Goal: Transaction & Acquisition: Download file/media

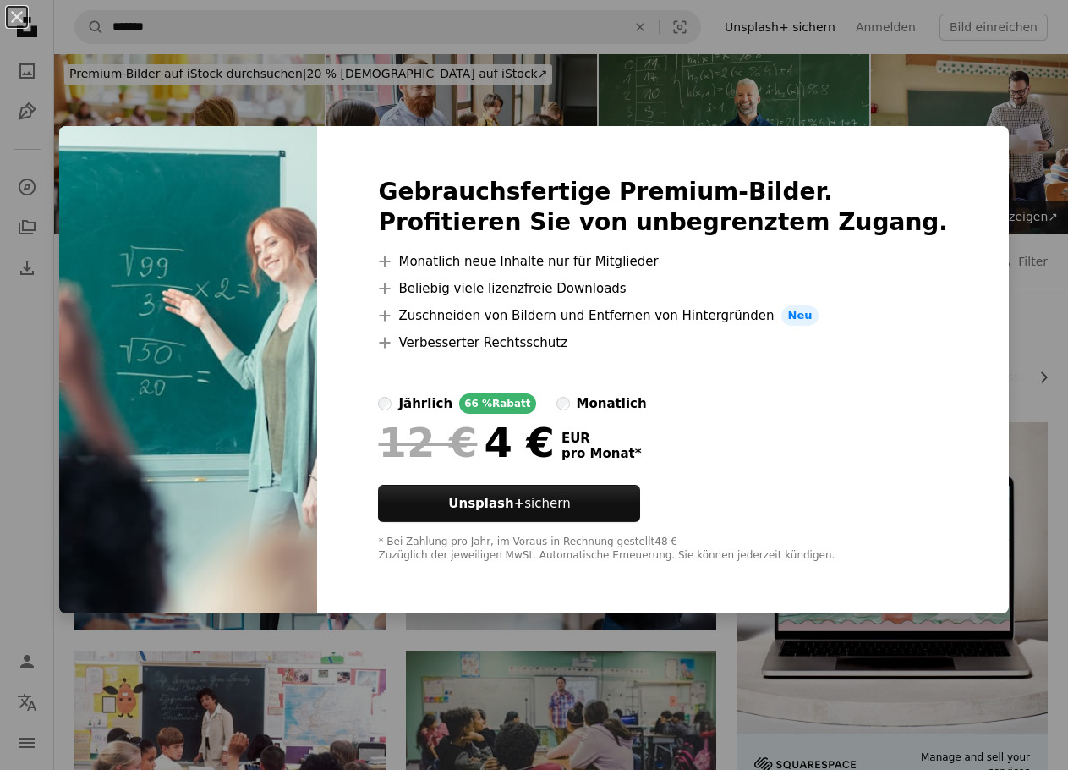
scroll to position [2368, 0]
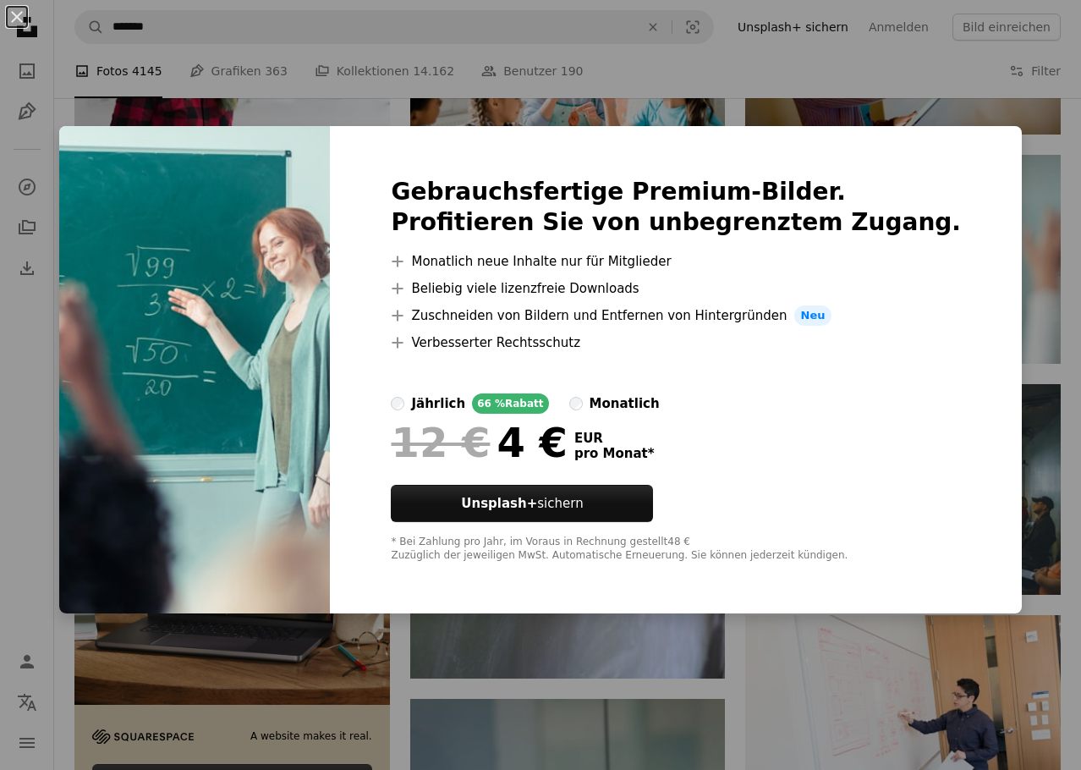
click at [1013, 296] on div "An X shape Gebrauchsfertige Premium-Bilder. Profitieren Sie von unbegrenztem Zu…" at bounding box center [540, 385] width 1081 height 770
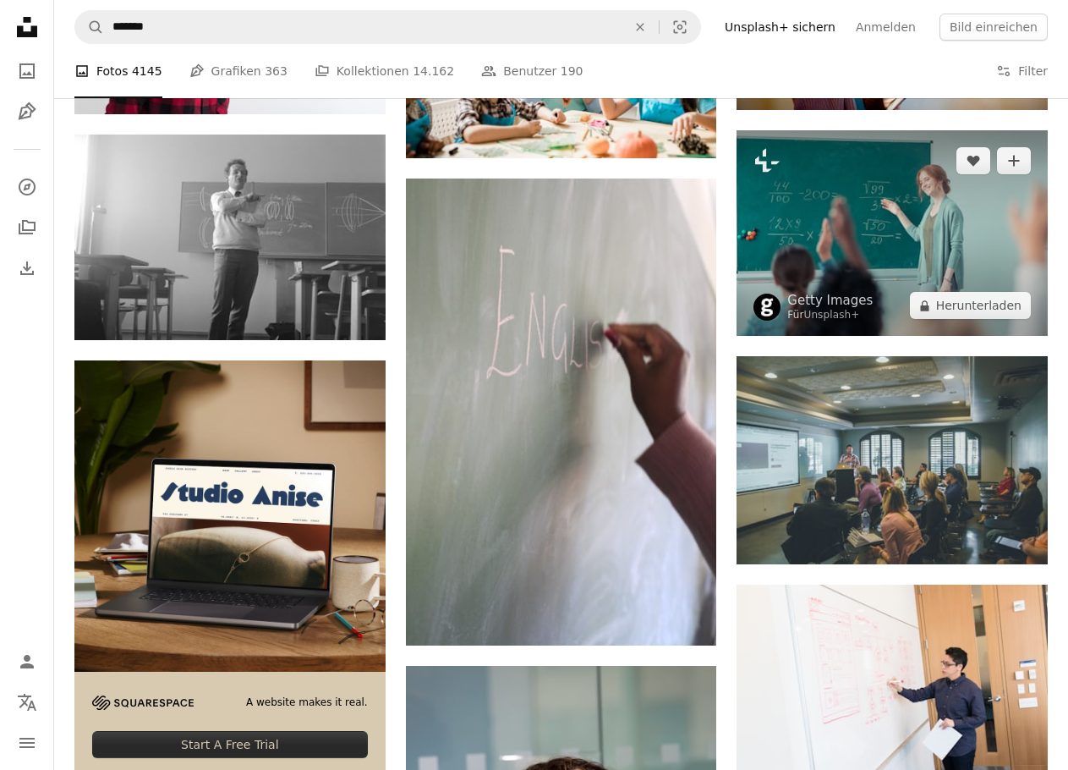
click at [885, 188] on img at bounding box center [892, 233] width 311 height 206
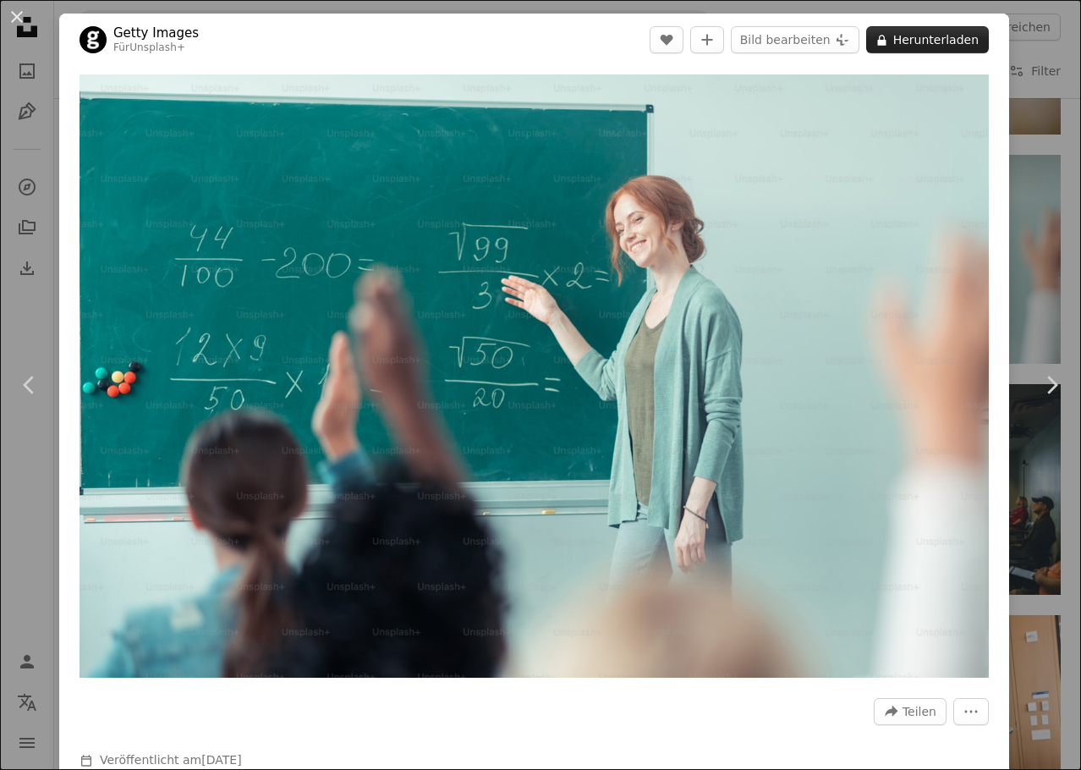
click at [912, 41] on button "A lock Herunterladen" at bounding box center [927, 39] width 123 height 27
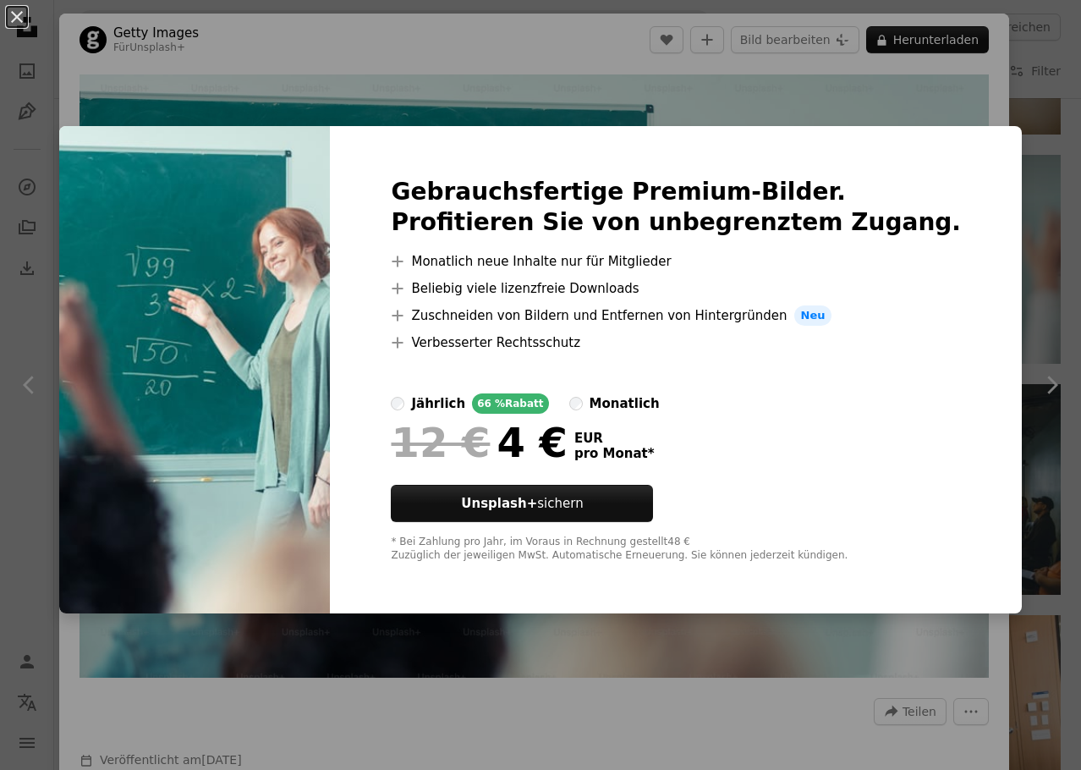
click at [1027, 186] on div "An X shape Gebrauchsfertige Premium-Bilder. Profitieren Sie von unbegrenztem Zu…" at bounding box center [540, 385] width 1081 height 770
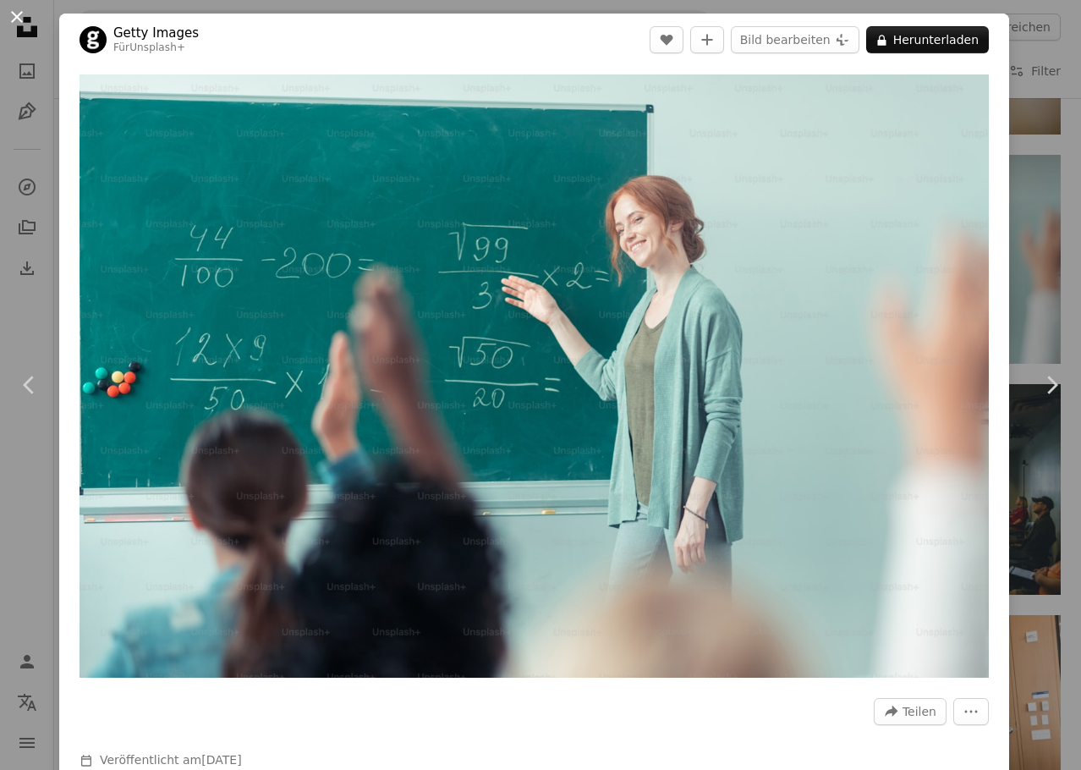
click at [9, 10] on button "An X shape" at bounding box center [17, 17] width 20 height 20
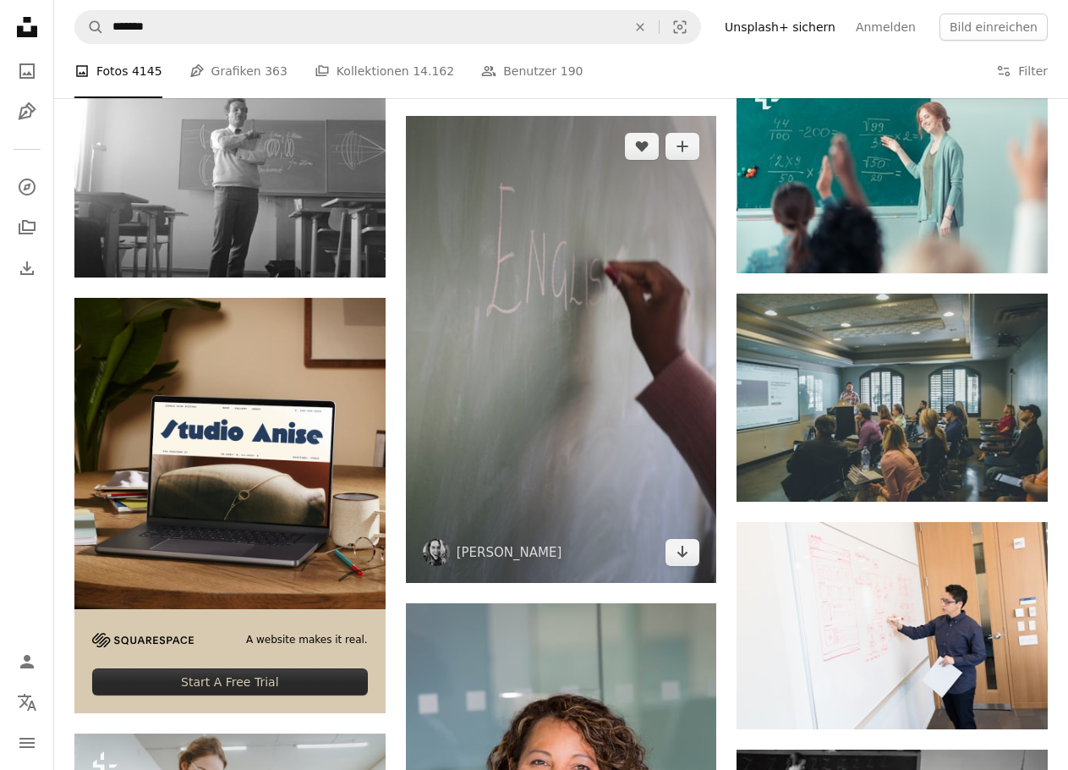
scroll to position [2115, 0]
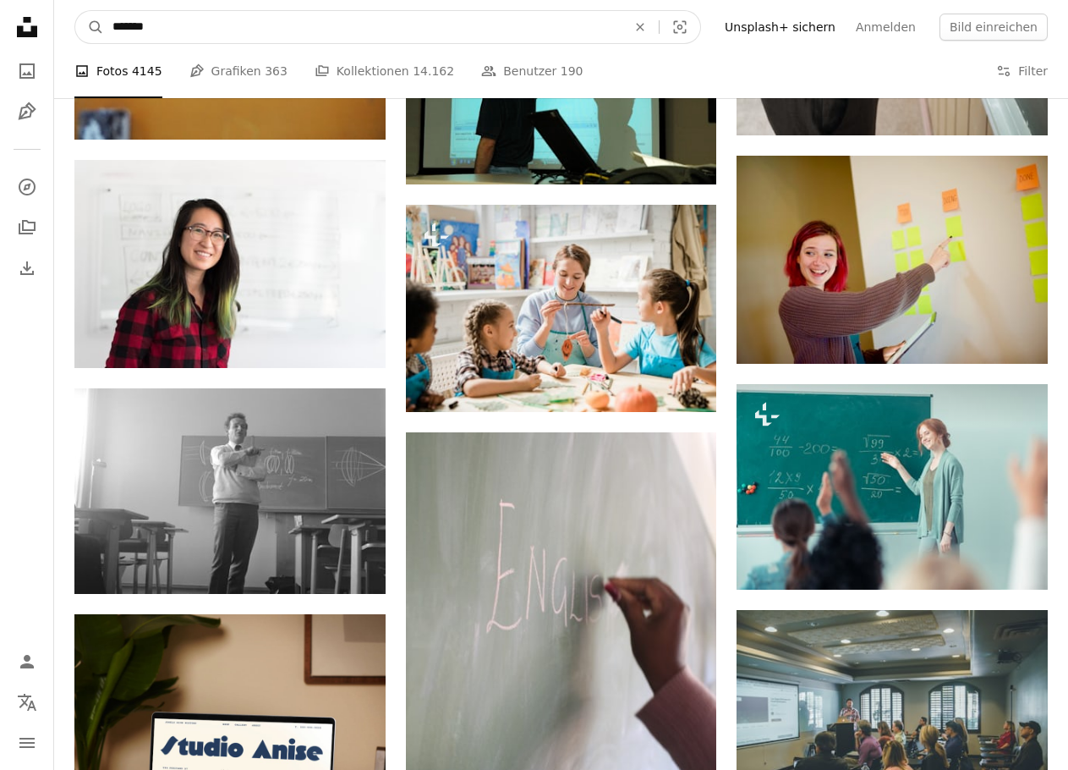
click at [446, 34] on input "*******" at bounding box center [363, 27] width 518 height 32
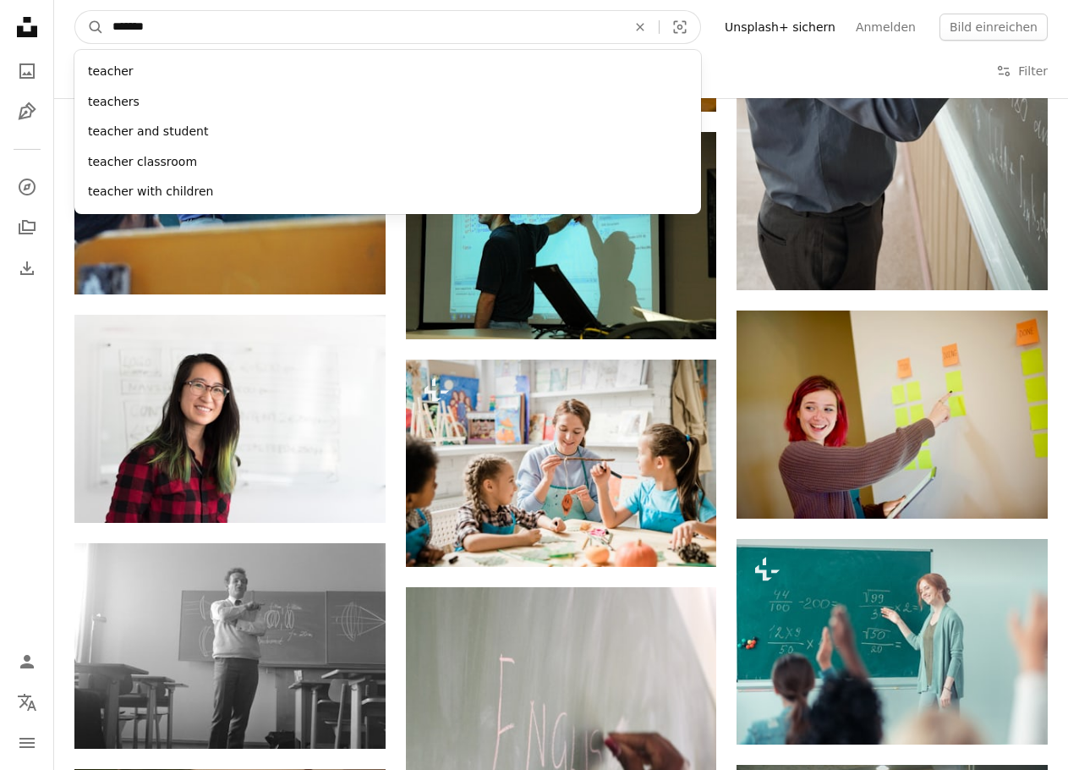
drag, startPoint x: 446, startPoint y: 34, endPoint x: 38, endPoint y: -26, distance: 412.1
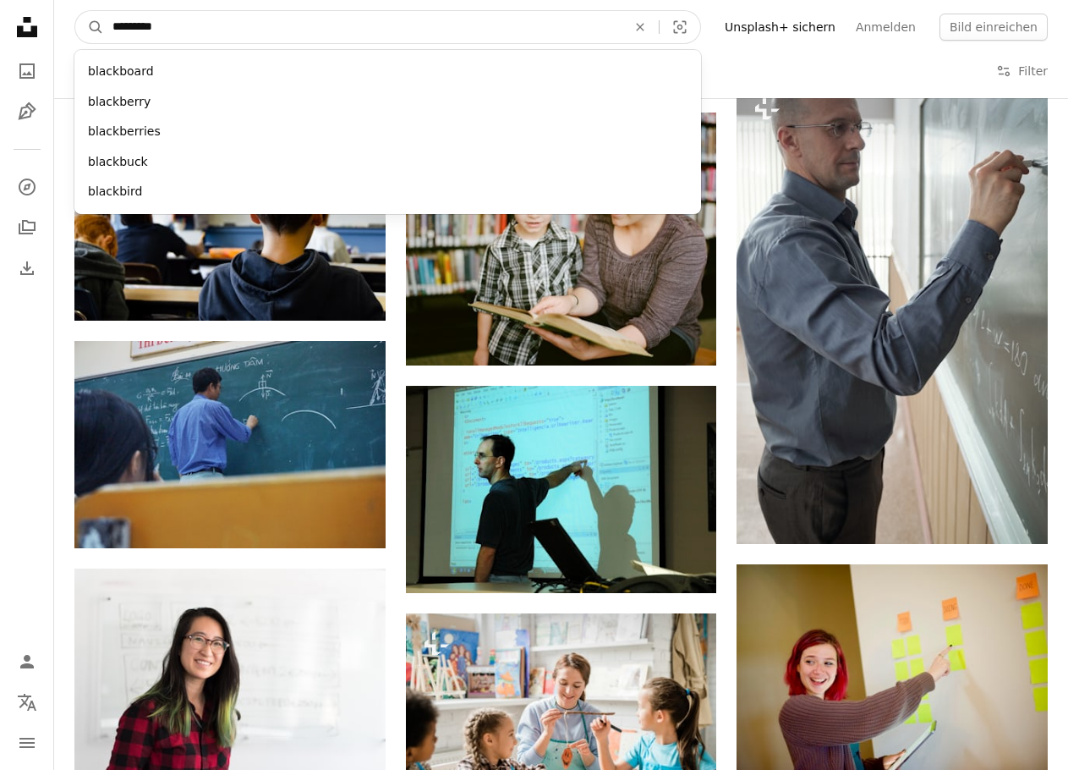
type input "**********"
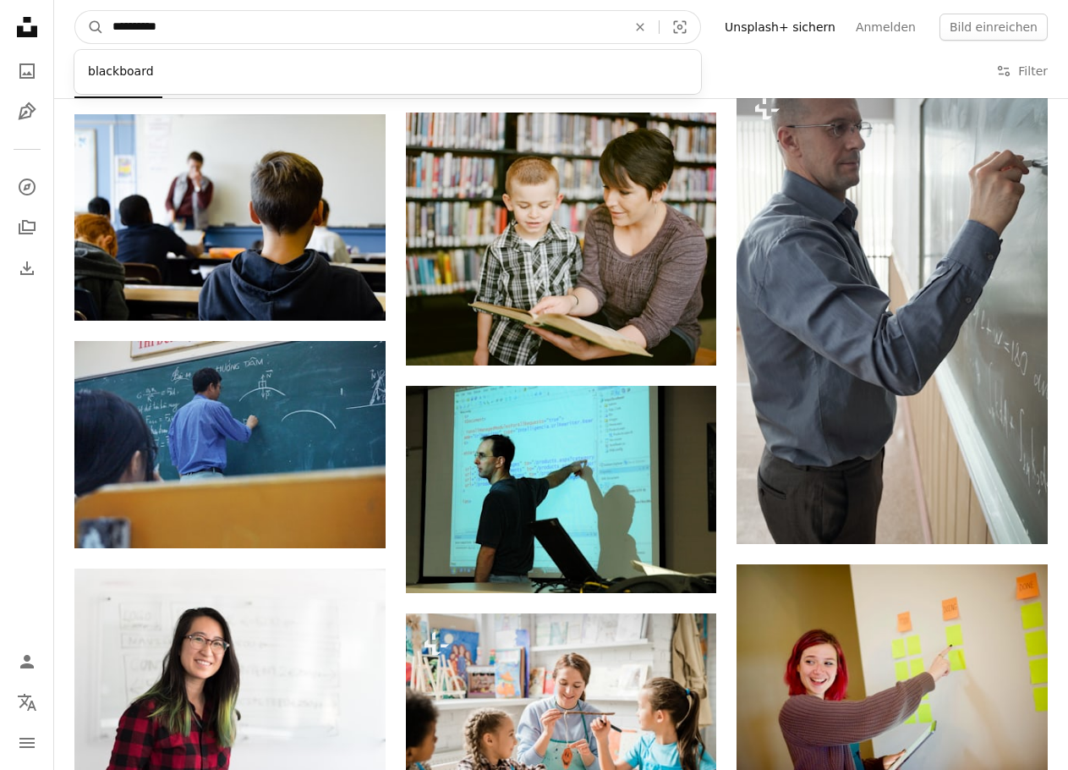
click button "A magnifying glass" at bounding box center [89, 27] width 29 height 32
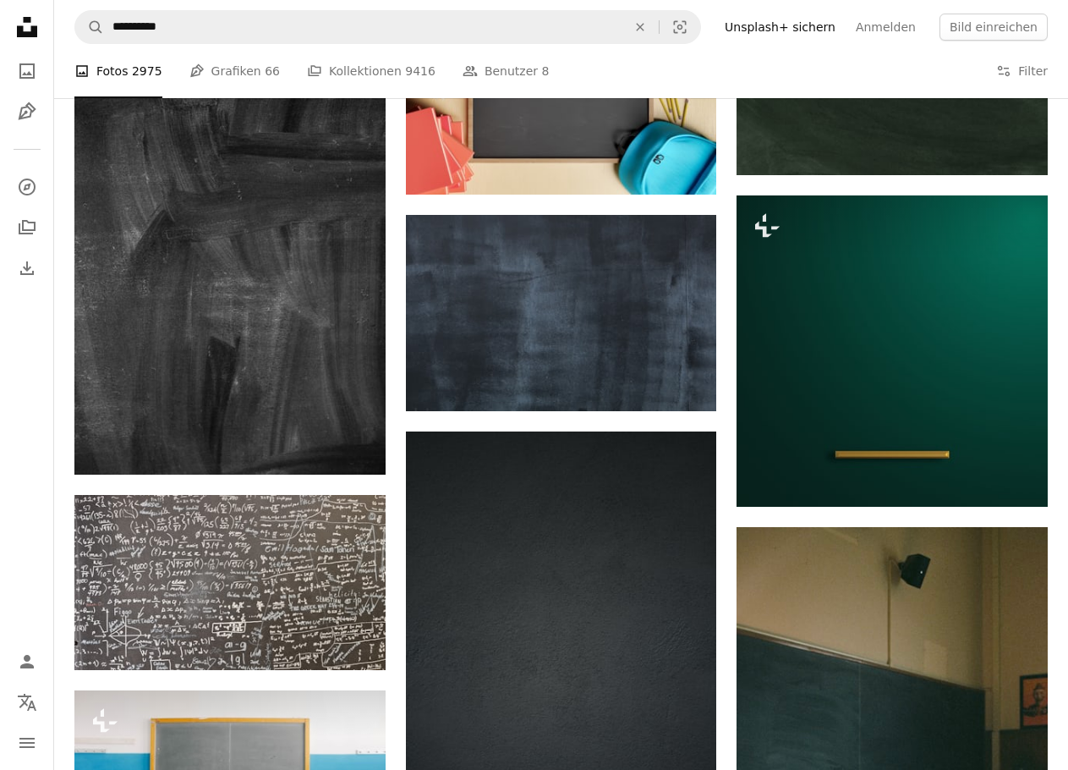
scroll to position [846, 0]
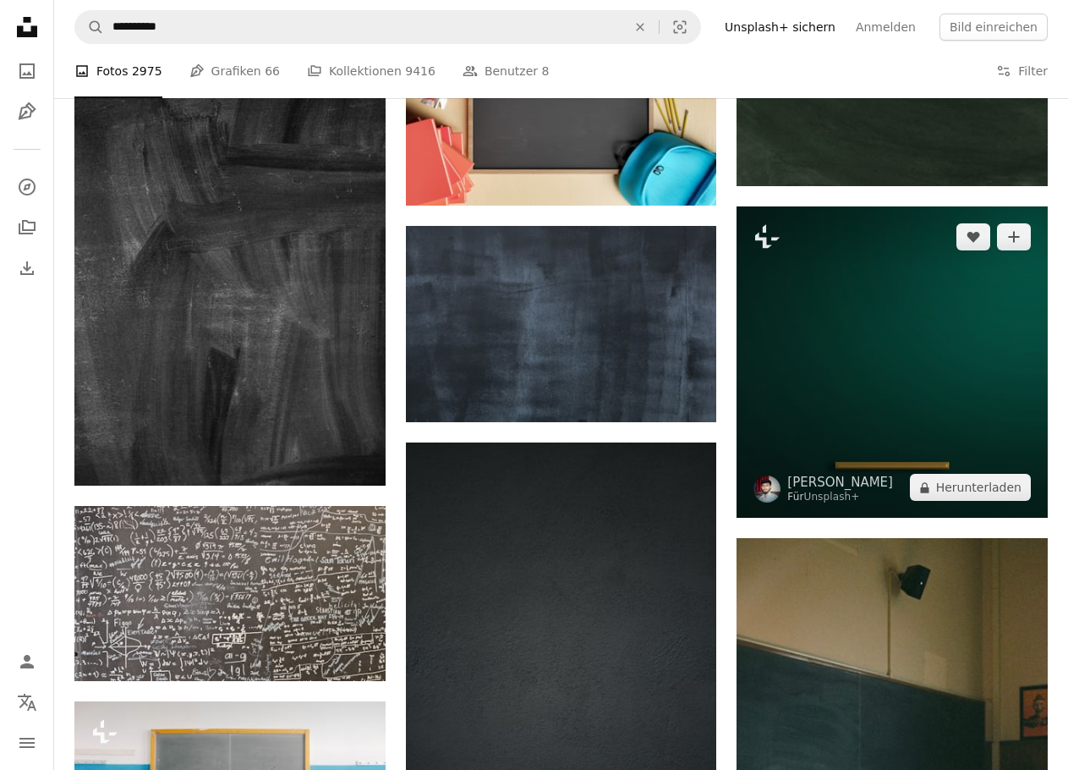
click at [802, 288] on img at bounding box center [892, 361] width 311 height 311
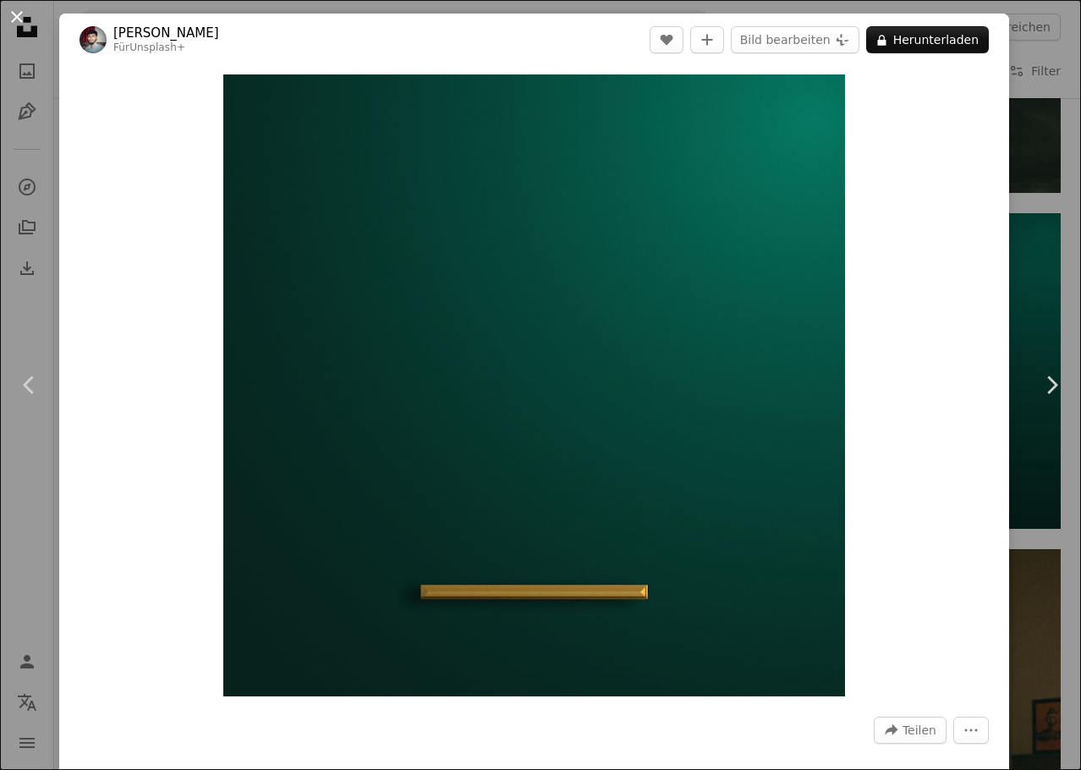
click at [17, 14] on button "An X shape" at bounding box center [17, 17] width 20 height 20
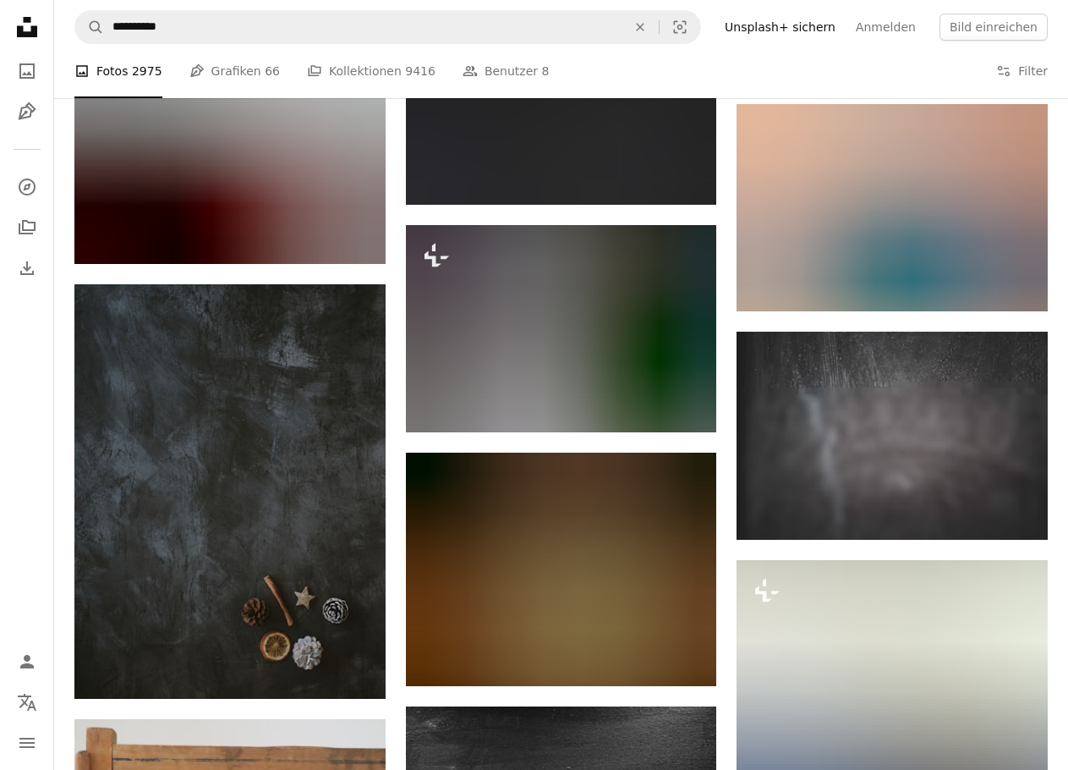
scroll to position [1776, 0]
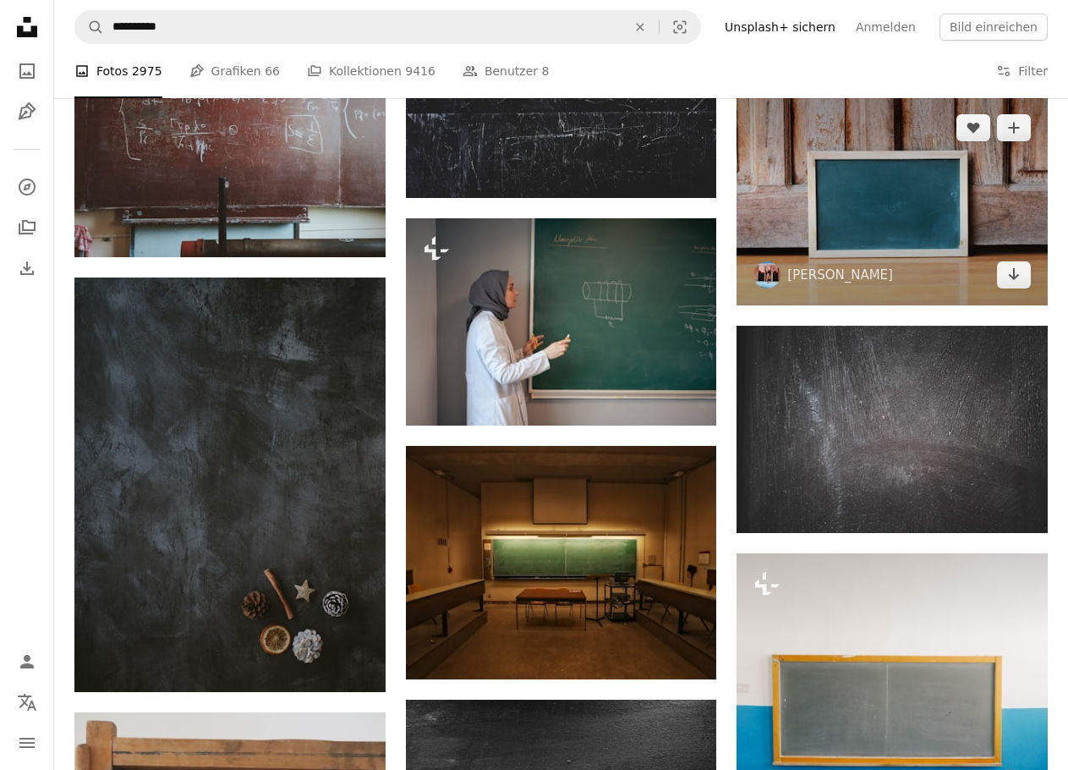
click at [1005, 191] on img at bounding box center [892, 200] width 311 height 207
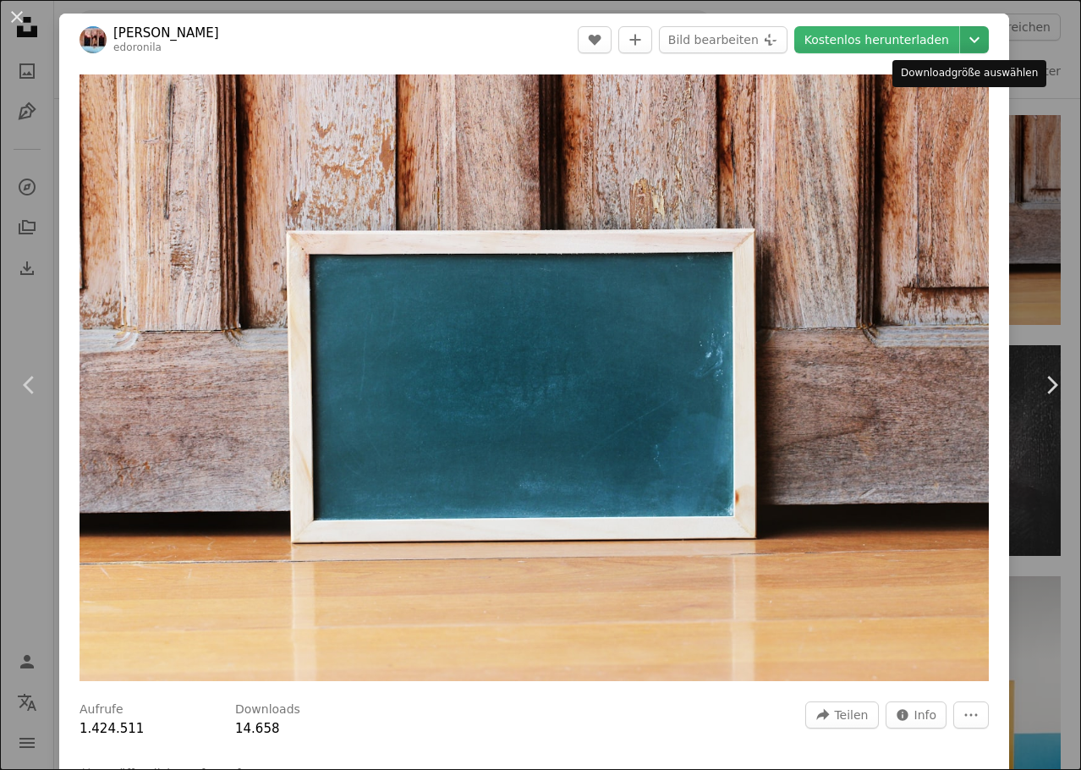
click at [961, 37] on icon "Chevron down" at bounding box center [974, 40] width 27 height 20
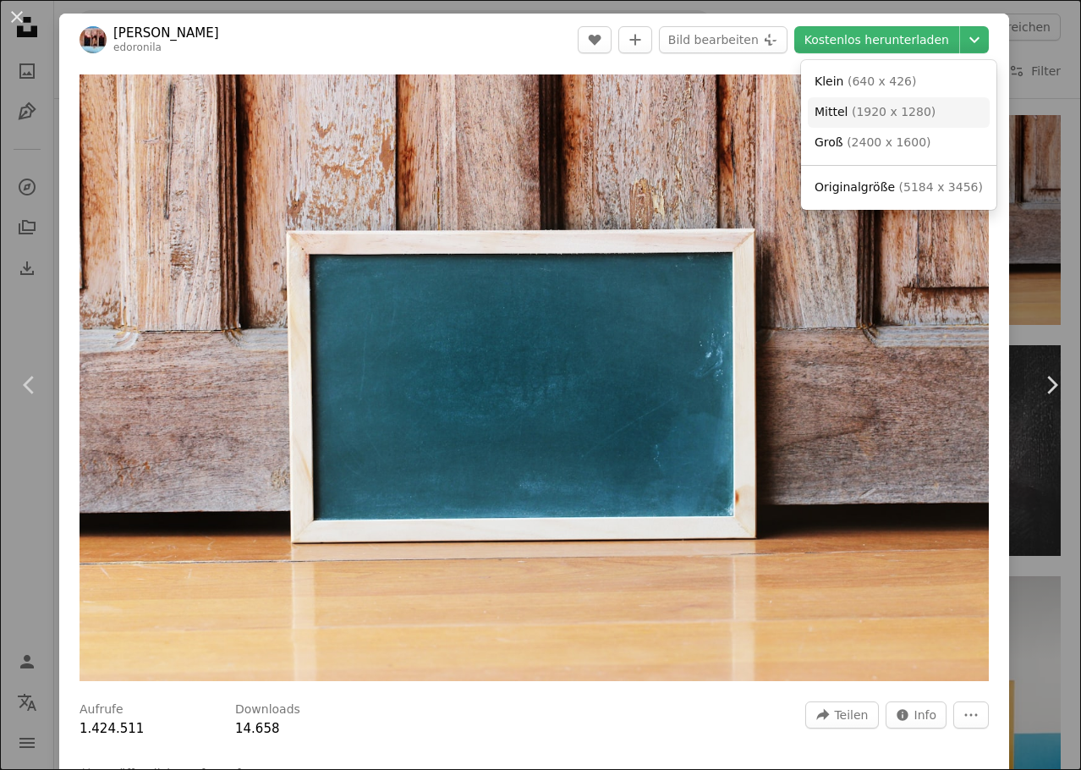
click at [924, 107] on link "Mittel ( 1920 x 1280 )" at bounding box center [899, 112] width 182 height 30
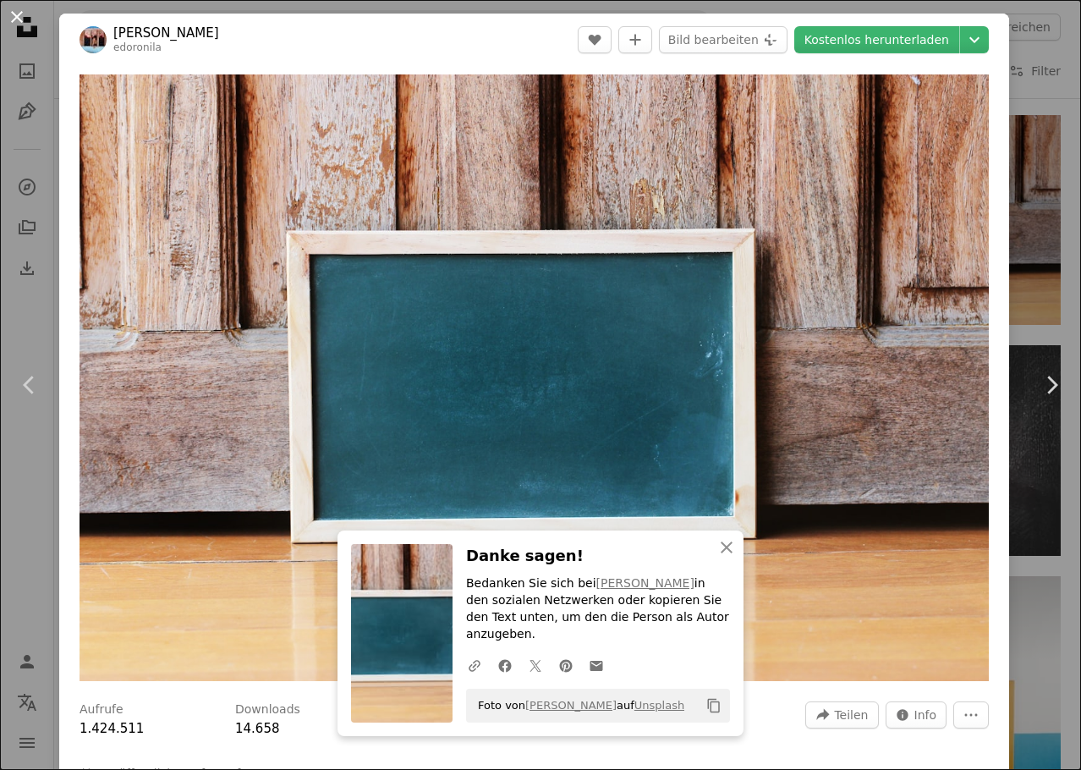
click at [20, 16] on button "An X shape" at bounding box center [17, 17] width 20 height 20
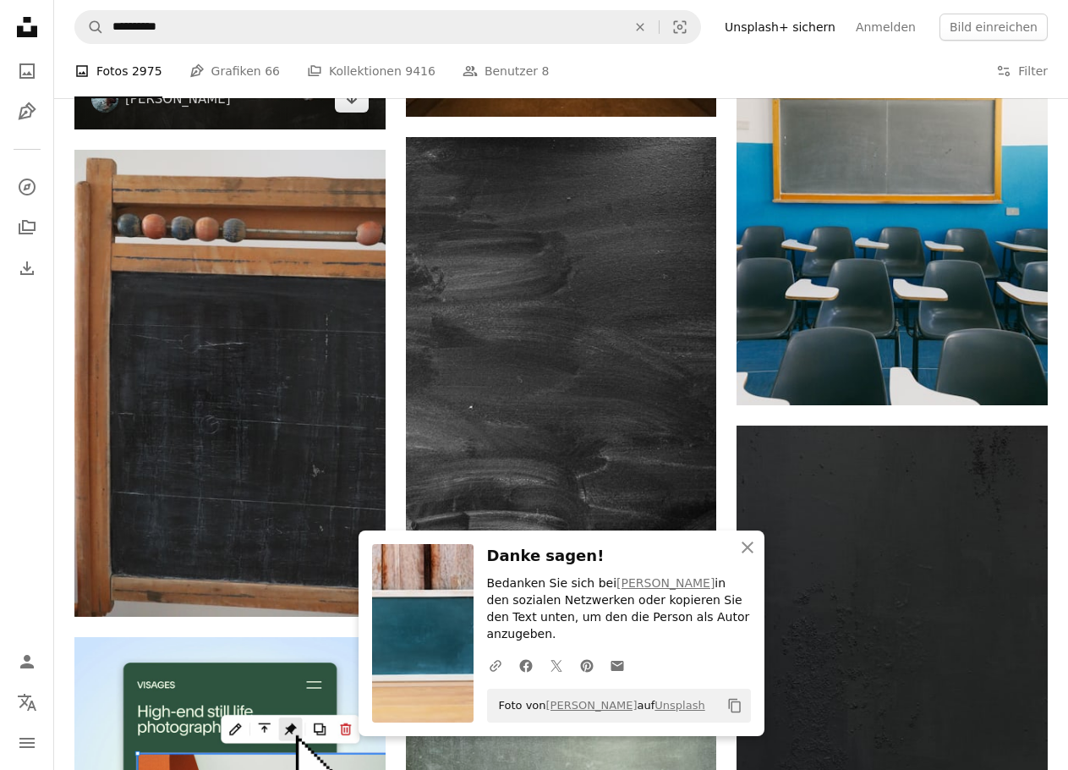
scroll to position [2368, 0]
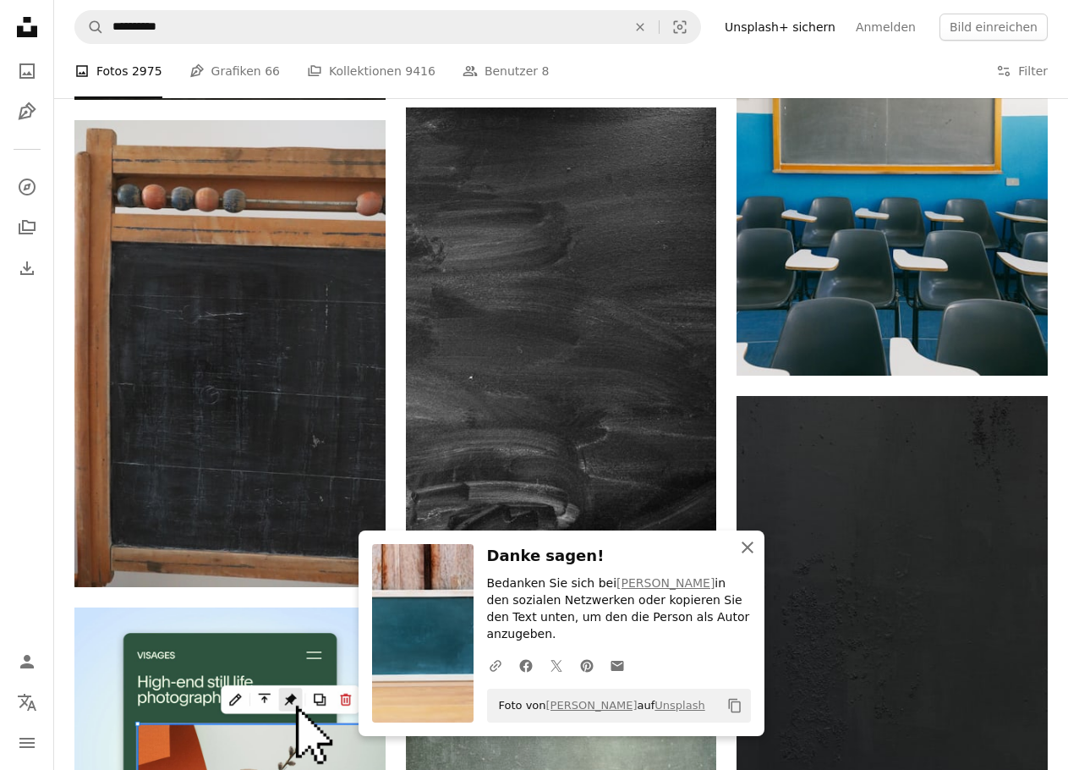
click at [750, 557] on icon "An X shape" at bounding box center [748, 547] width 20 height 20
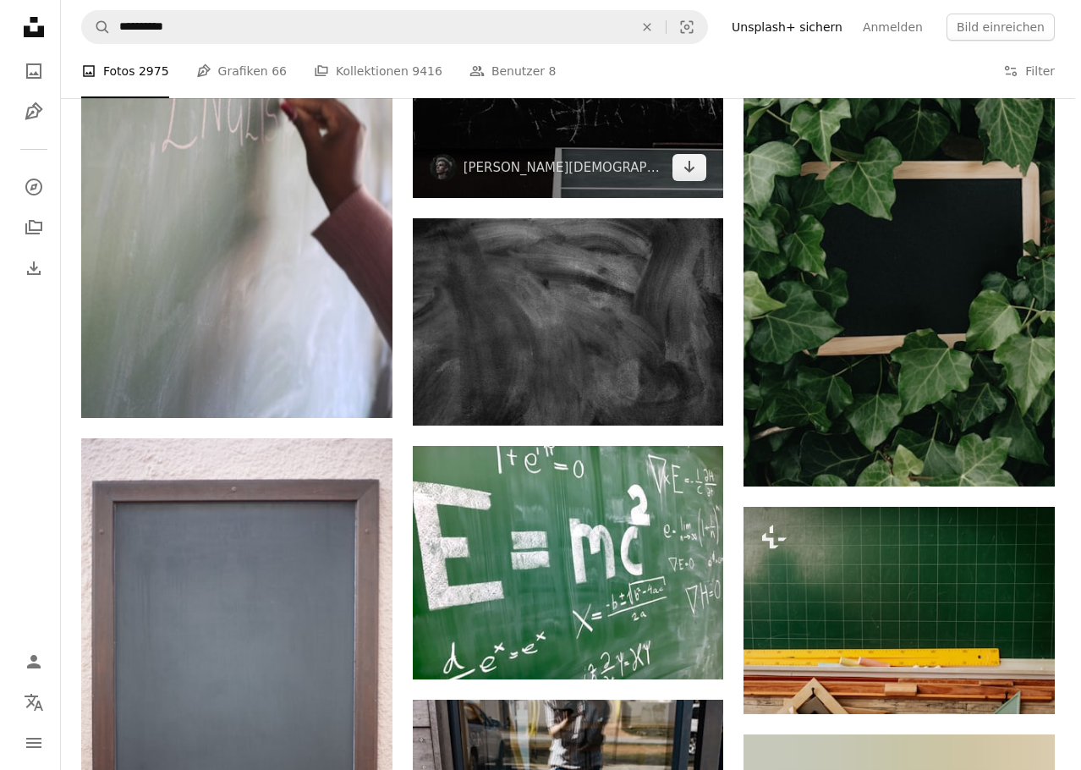
scroll to position [3553, 0]
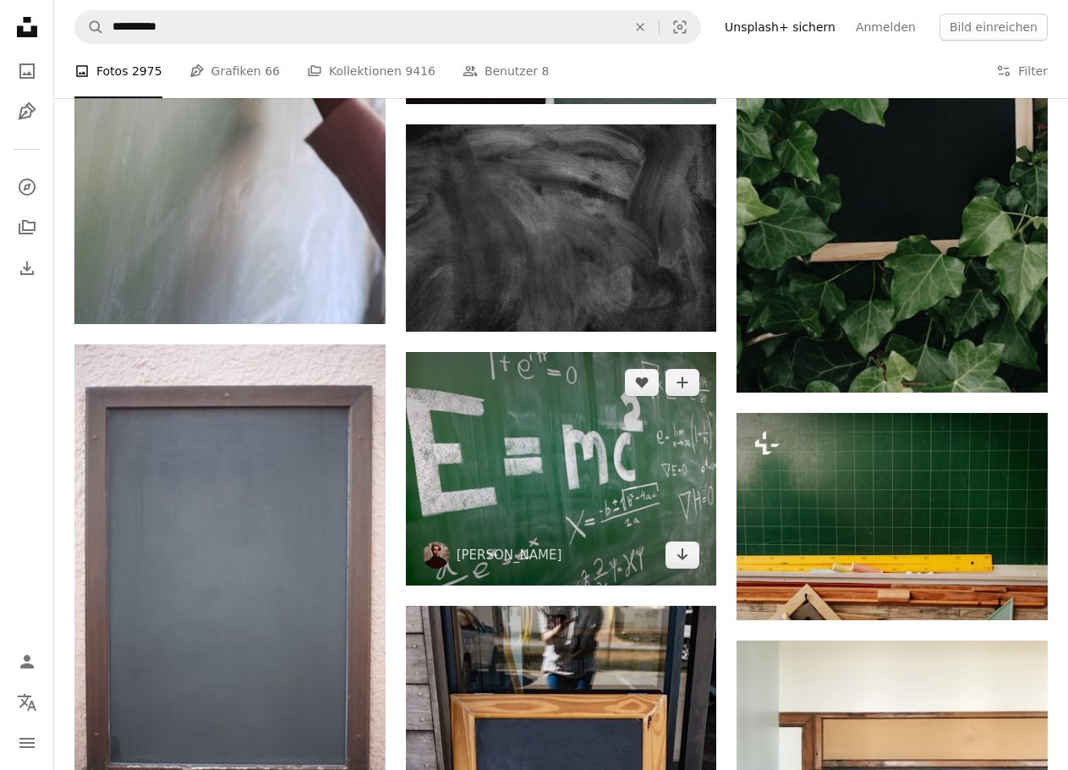
click at [519, 442] on img at bounding box center [561, 468] width 311 height 233
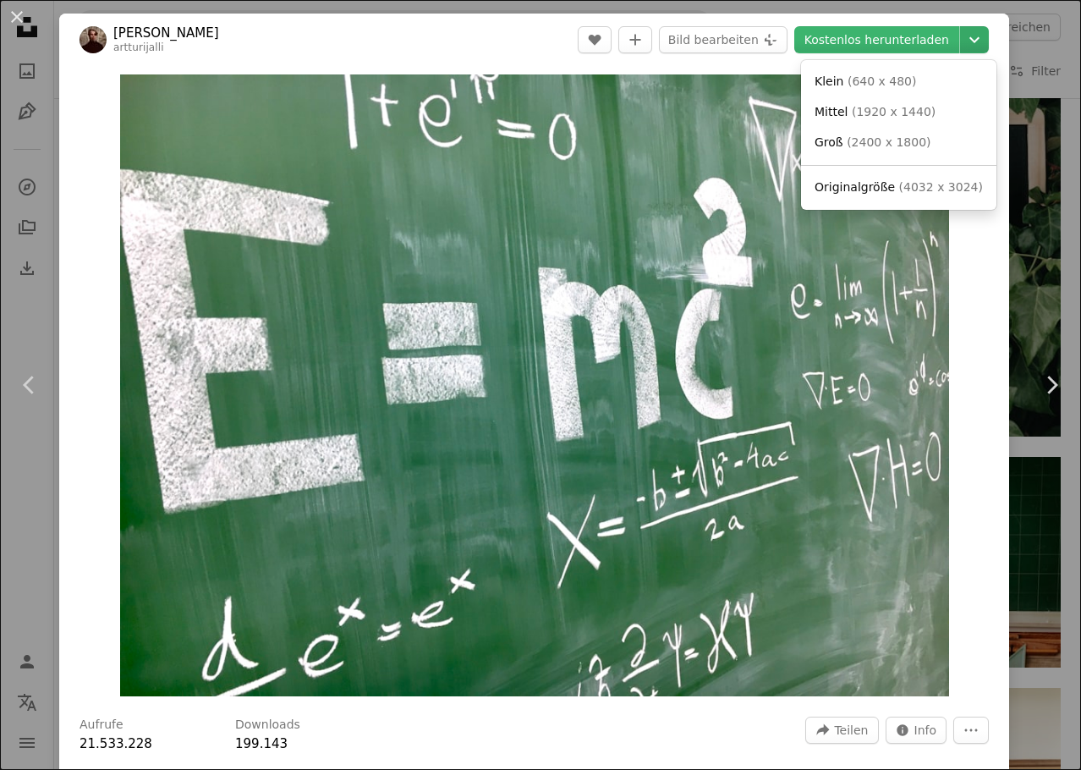
click at [961, 46] on icon "Chevron down" at bounding box center [974, 40] width 27 height 20
click at [917, 105] on span "( 1920 x 1440 )" at bounding box center [894, 112] width 84 height 14
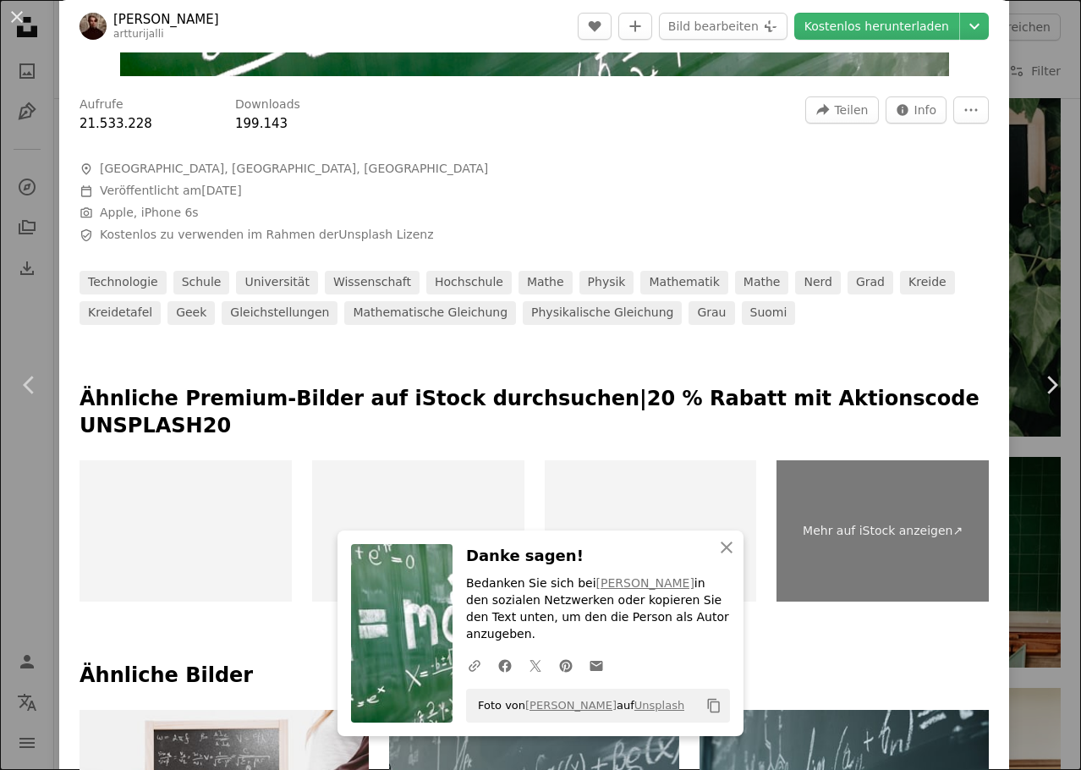
scroll to position [677, 0]
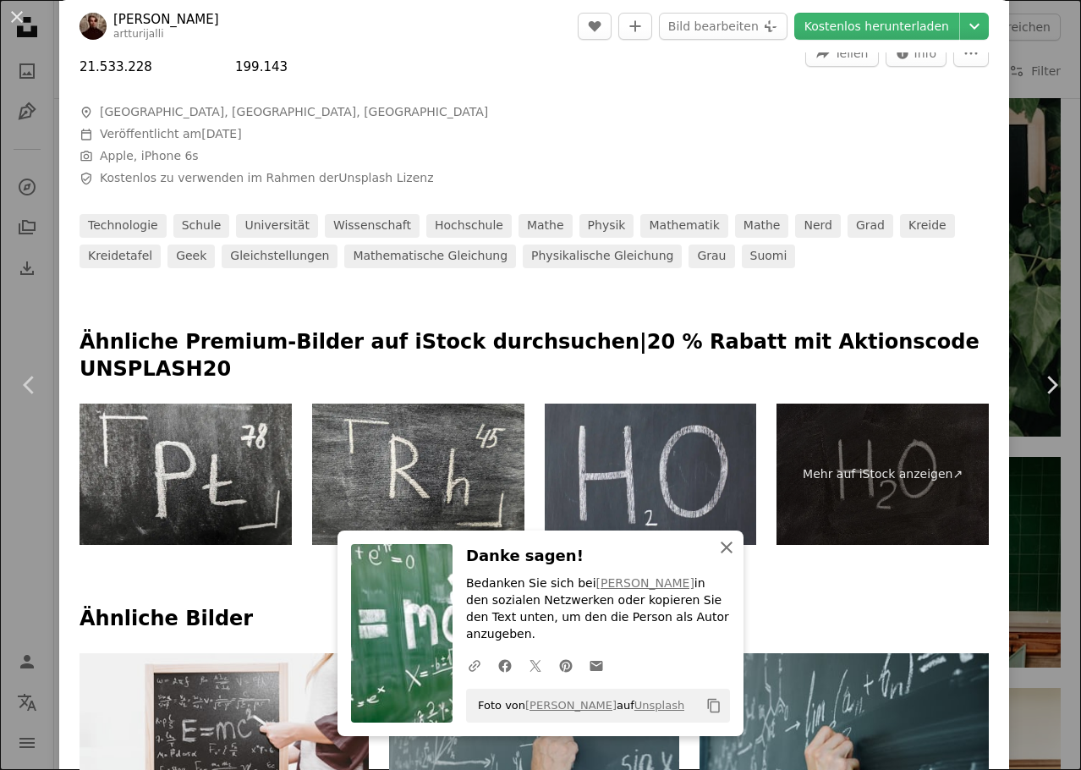
click at [727, 557] on icon "An X shape" at bounding box center [726, 547] width 20 height 20
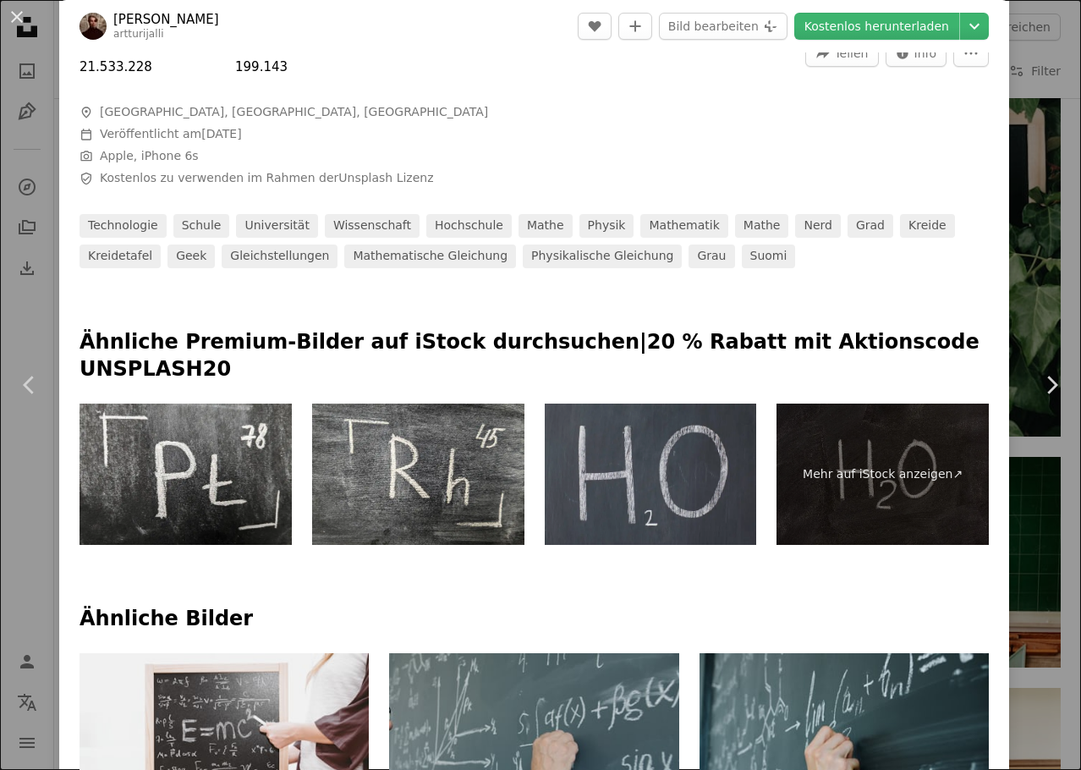
click at [667, 463] on img at bounding box center [651, 473] width 212 height 141
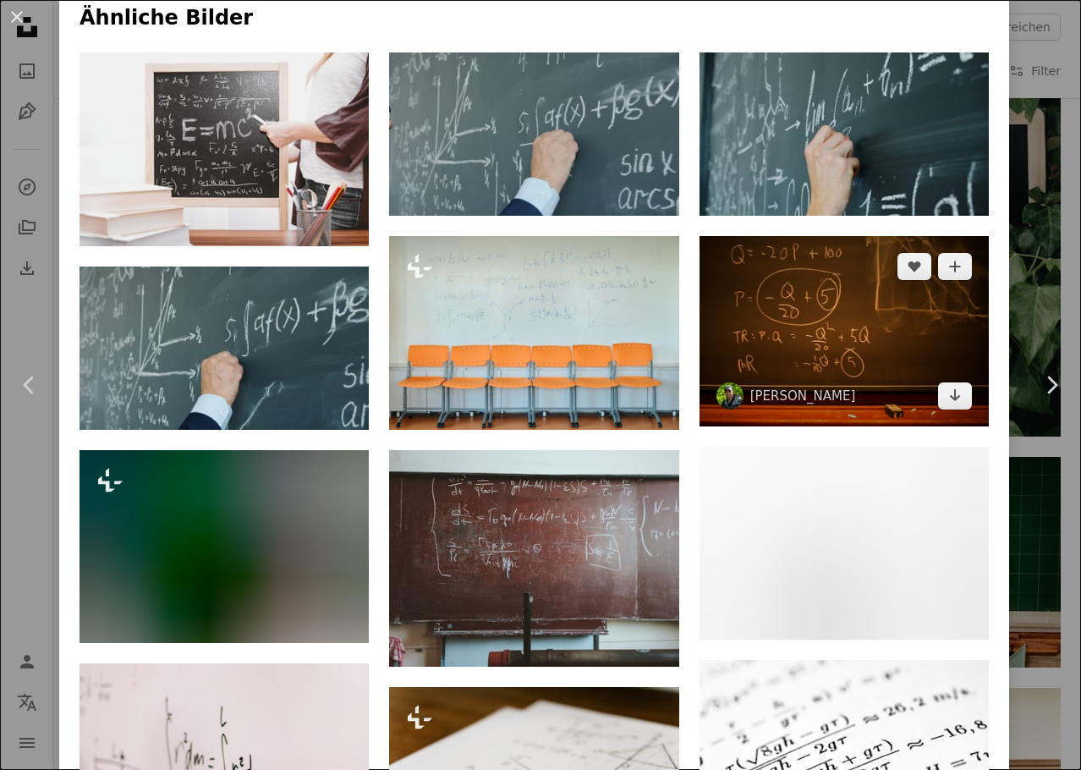
scroll to position [1353, 0]
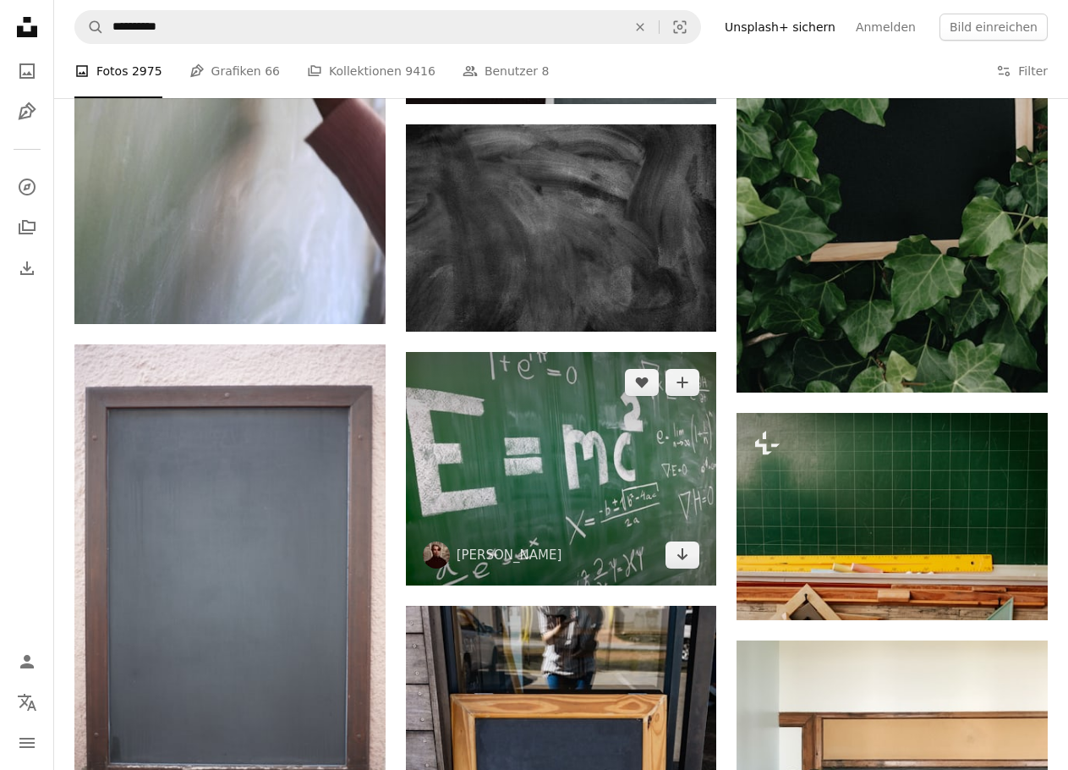
click at [506, 456] on img at bounding box center [561, 468] width 311 height 233
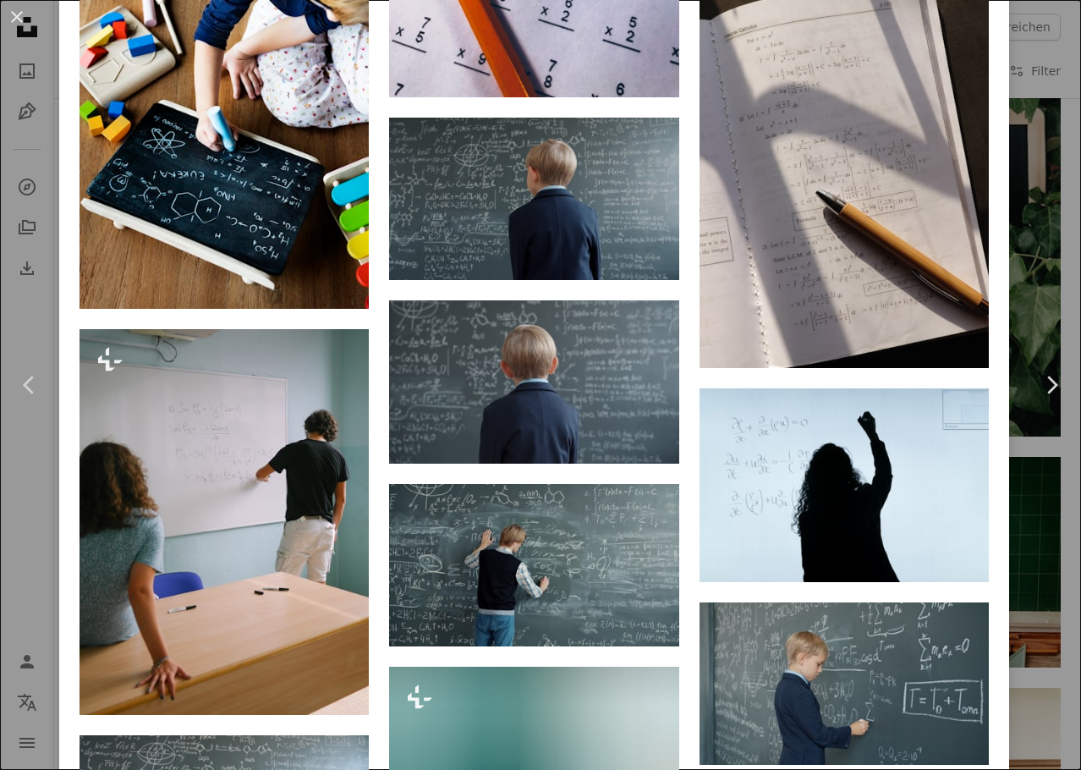
scroll to position [6961, 0]
